Goal: Find contact information: Find contact information

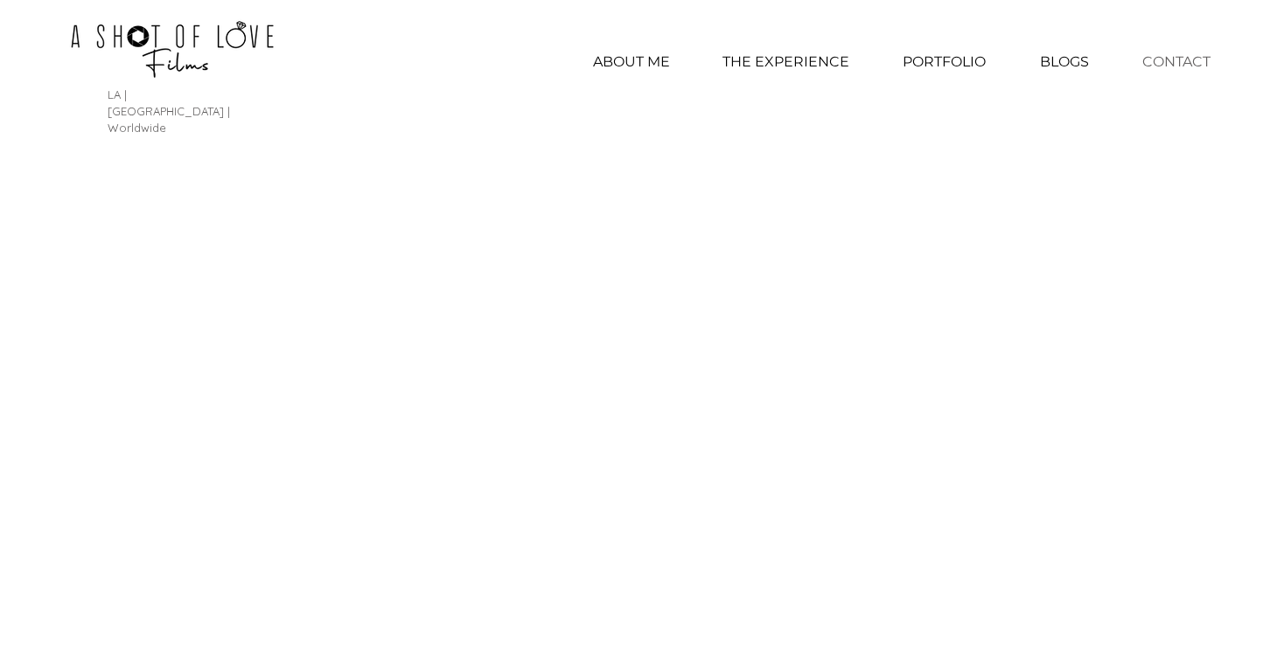
click at [1187, 63] on p "CONTACT" at bounding box center [1176, 62] width 86 height 44
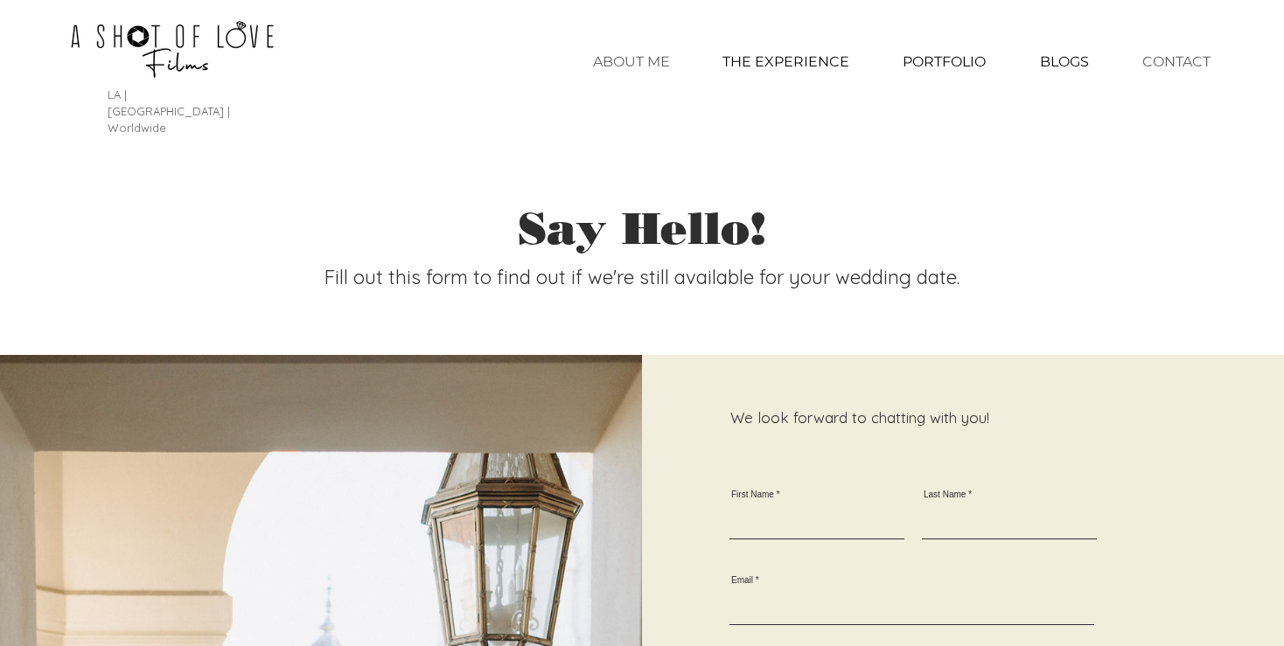
click at [657, 67] on p "ABOUT ME" at bounding box center [631, 62] width 94 height 44
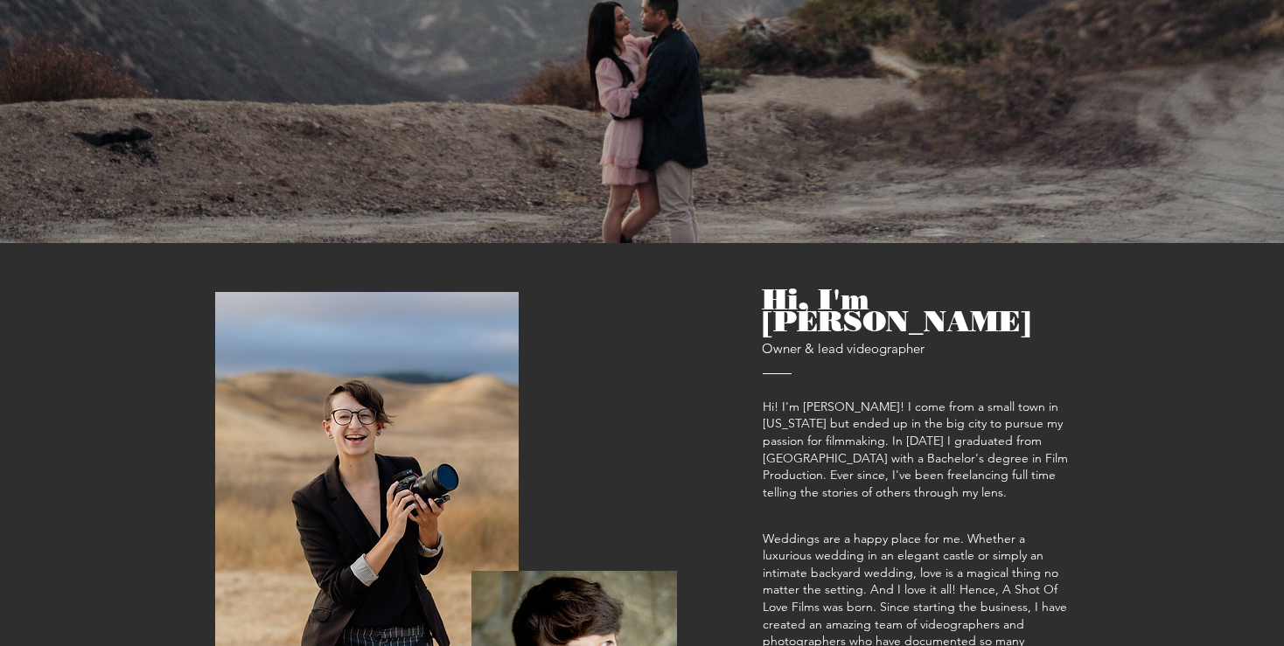
scroll to position [437, 0]
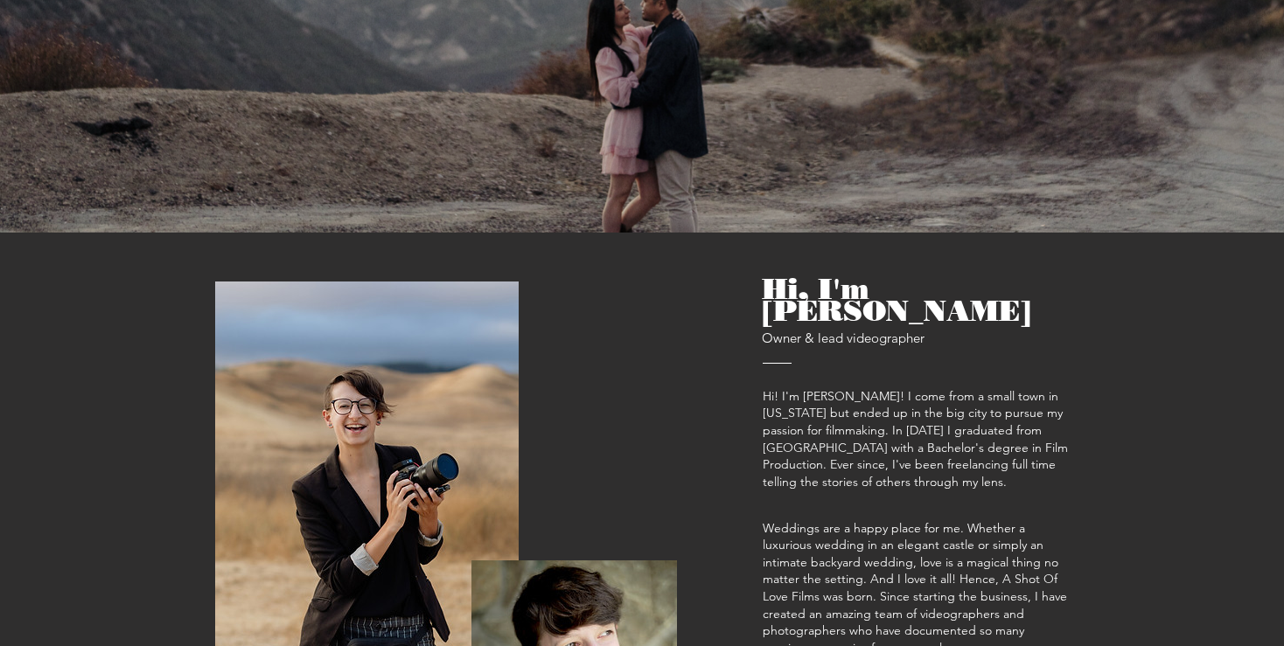
click at [917, 310] on span "Owner & lead videographer" at bounding box center [843, 330] width 163 height 41
copy span "Caitlin"
